Goal: Information Seeking & Learning: Learn about a topic

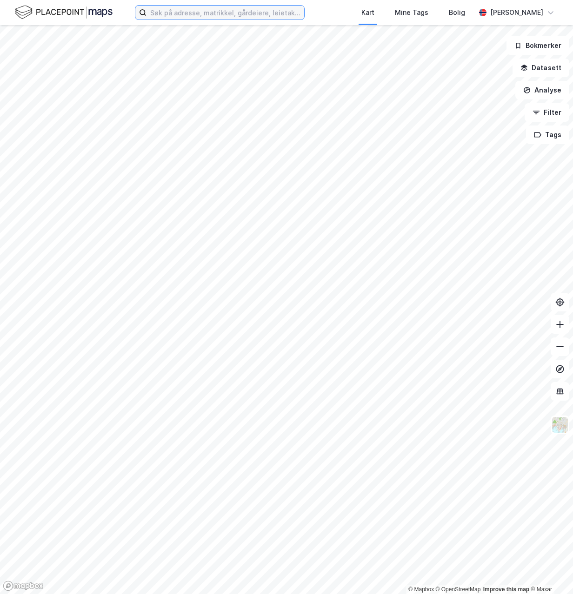
click at [233, 15] on input at bounding box center [225, 13] width 158 height 14
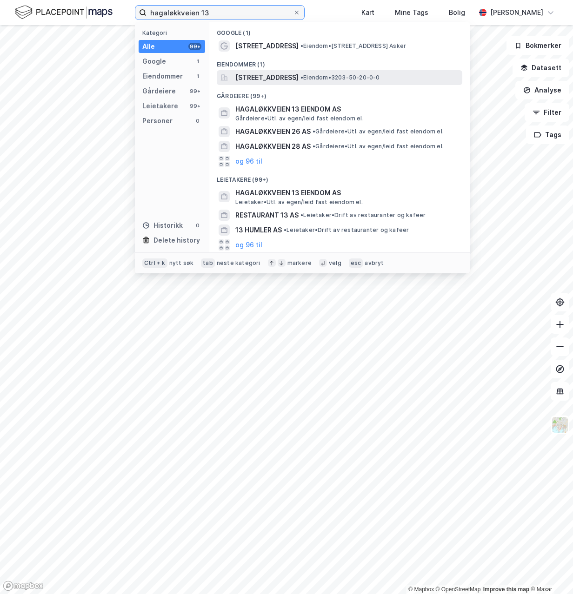
type input "hagaløkkveien 13"
click at [255, 78] on span "[STREET_ADDRESS]" at bounding box center [266, 77] width 63 height 11
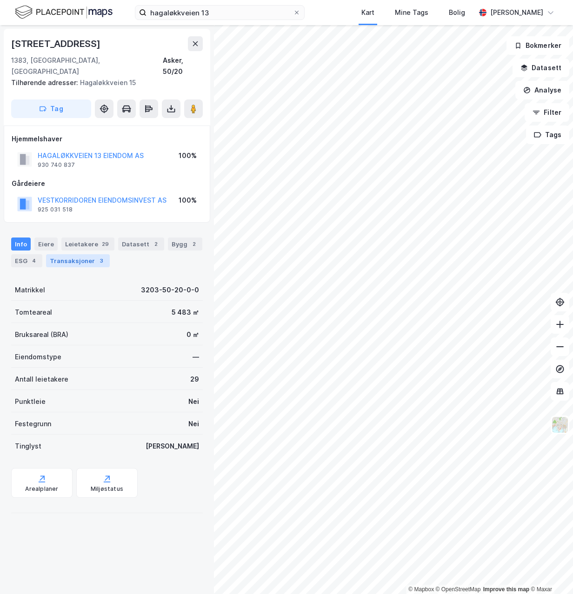
click at [71, 254] on div "Transaksjoner 3" at bounding box center [78, 260] width 64 height 13
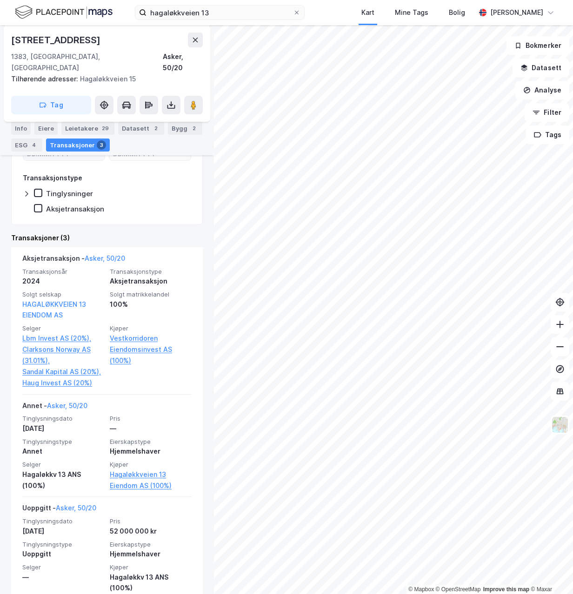
scroll to position [199, 0]
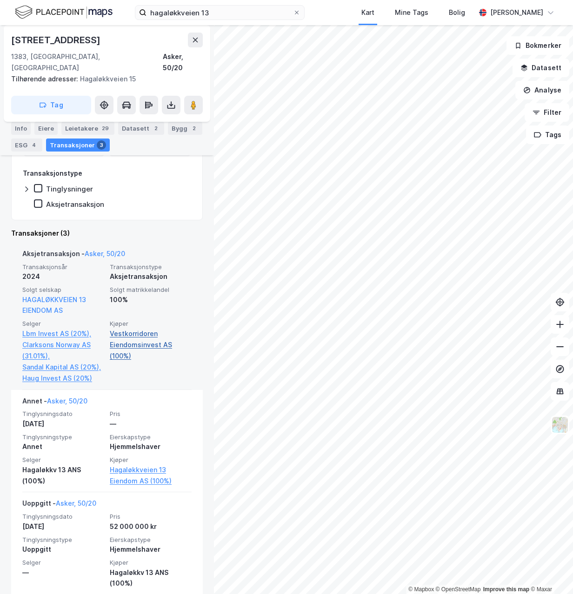
click at [122, 336] on link "Vestkorridoren Eiendomsinvest AS (100%)" at bounding box center [151, 344] width 82 height 33
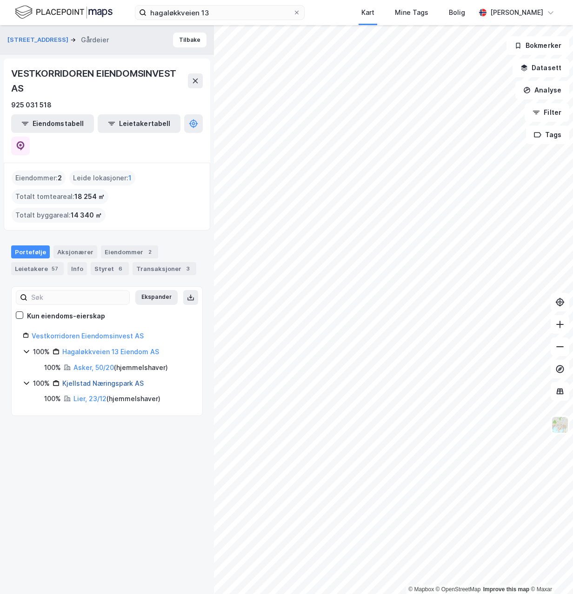
click at [96, 379] on link "Kjellstad Næringspark AS" at bounding box center [102, 383] width 81 height 8
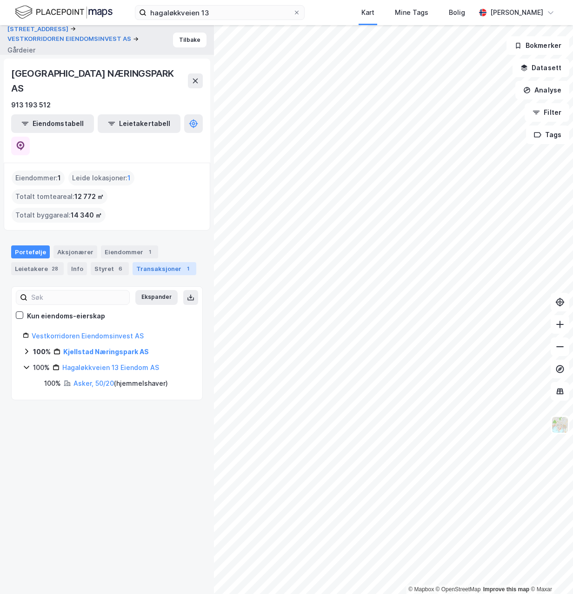
click at [144, 262] on div "Transaksjoner 1" at bounding box center [164, 268] width 64 height 13
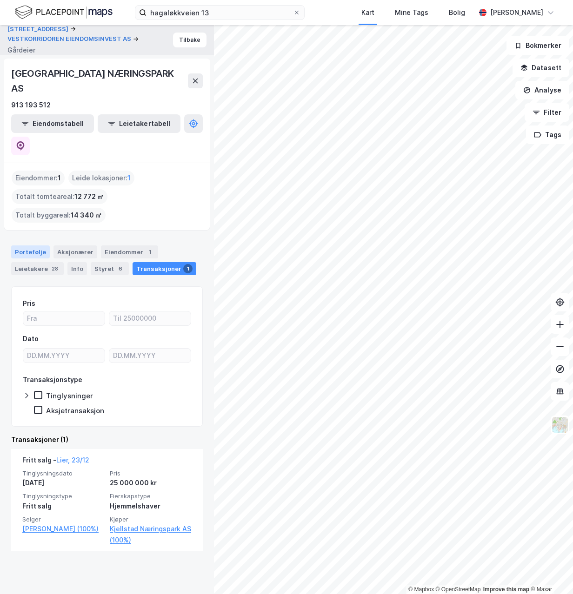
click at [34, 245] on div "Portefølje" at bounding box center [30, 251] width 39 height 13
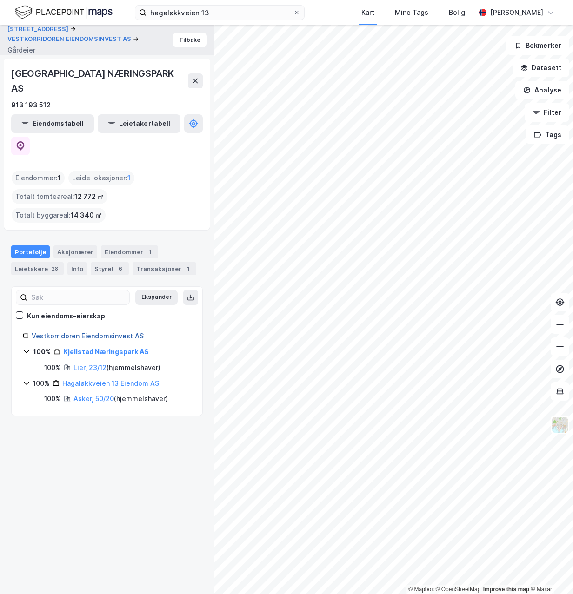
click at [78, 332] on link "Vestkorridoren Eiendomsinvest AS" at bounding box center [88, 336] width 112 height 8
click at [39, 106] on div "925 031 518" at bounding box center [31, 104] width 40 height 11
click at [109, 332] on link "Vestkorridoren Eiendomsinvest AS" at bounding box center [88, 336] width 112 height 8
click at [70, 245] on div "Aksjonærer" at bounding box center [75, 251] width 44 height 13
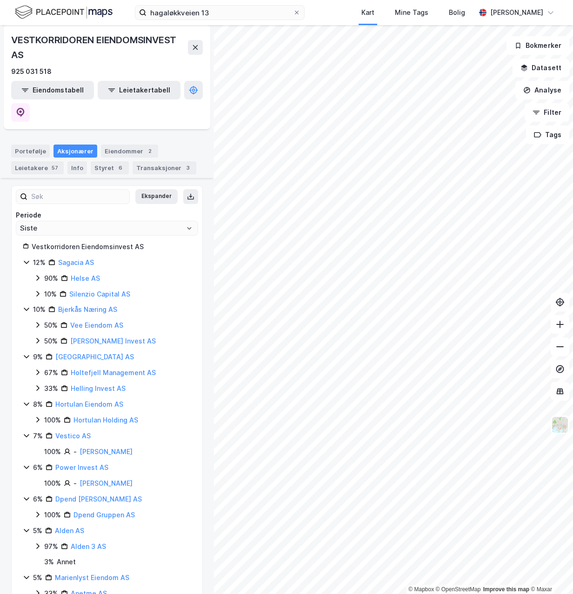
scroll to position [153, 0]
